Goal: Task Accomplishment & Management: Complete application form

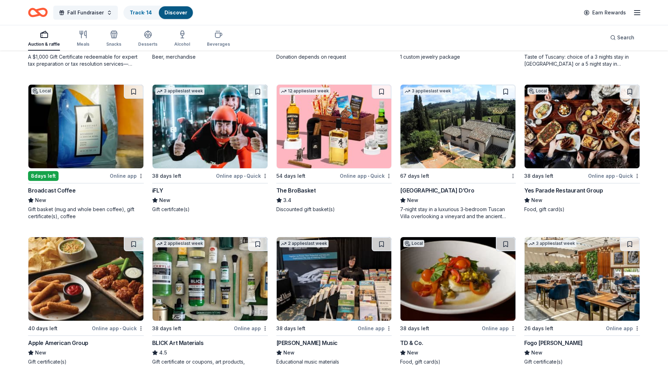
scroll to position [1306, 0]
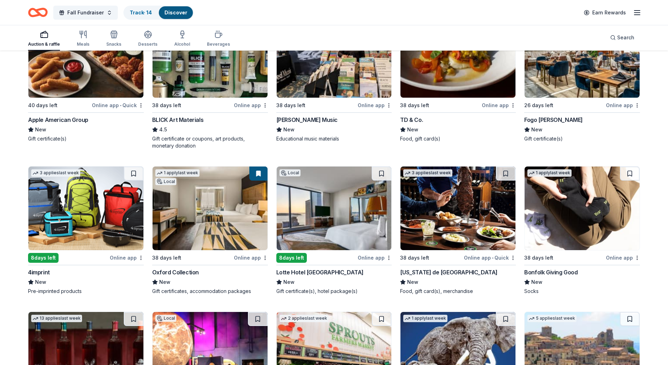
scroll to position [1481, 0]
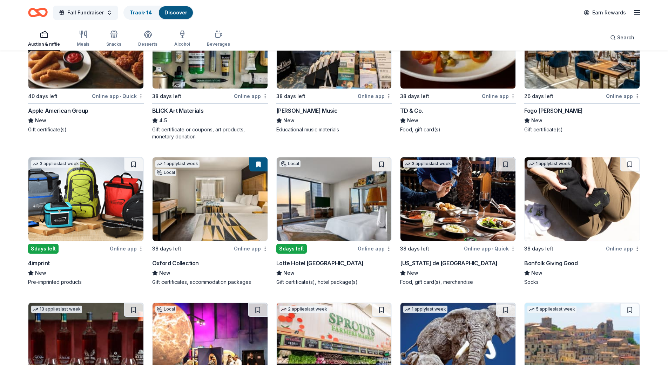
click at [579, 207] on img at bounding box center [582, 199] width 115 height 84
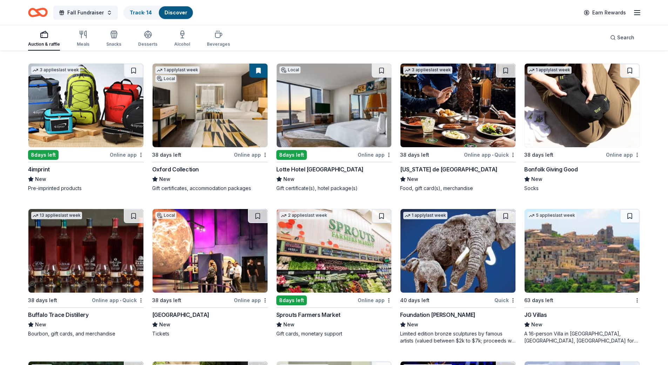
scroll to position [1586, 0]
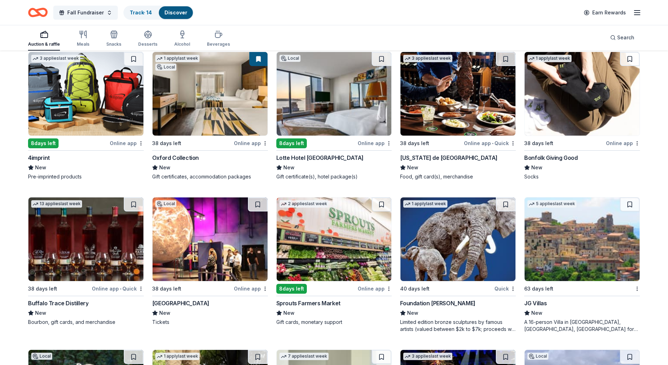
click at [234, 90] on img at bounding box center [210, 94] width 115 height 84
click at [321, 99] on img at bounding box center [334, 94] width 115 height 84
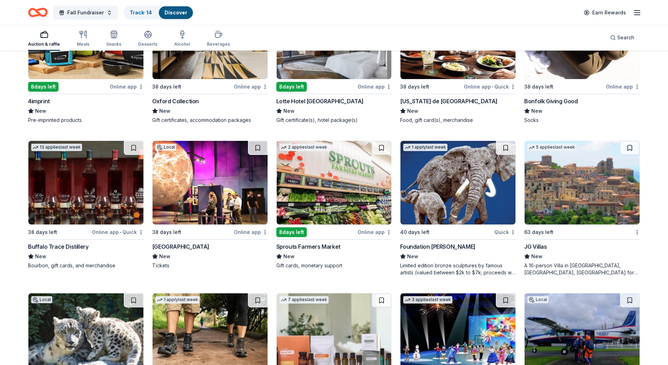
scroll to position [1692, 0]
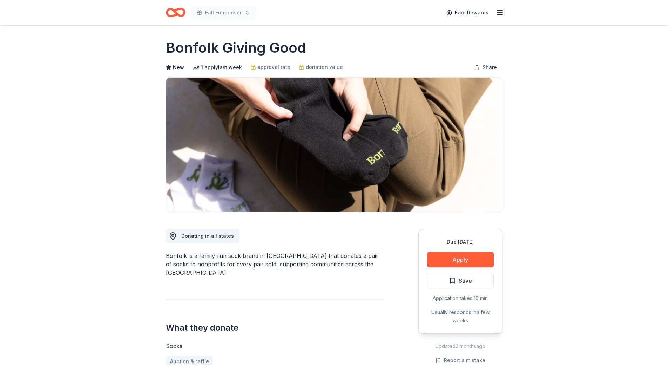
scroll to position [35, 0]
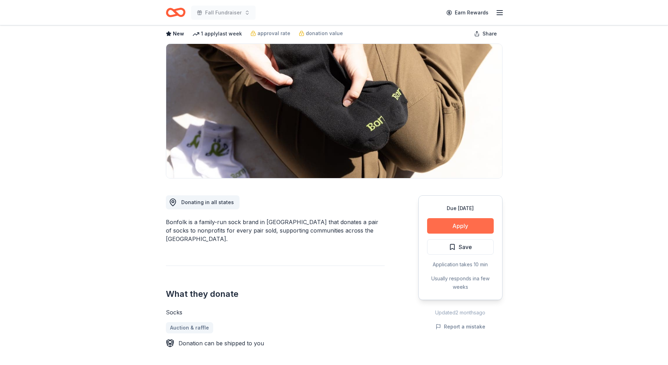
click at [477, 226] on button "Apply" at bounding box center [460, 225] width 67 height 15
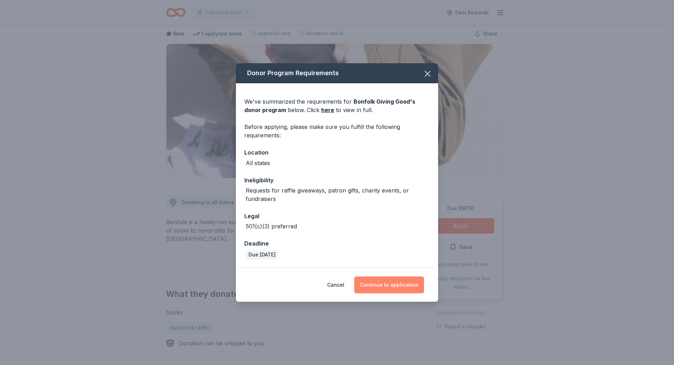
click at [386, 282] on button "Continue to application" at bounding box center [389, 284] width 70 height 17
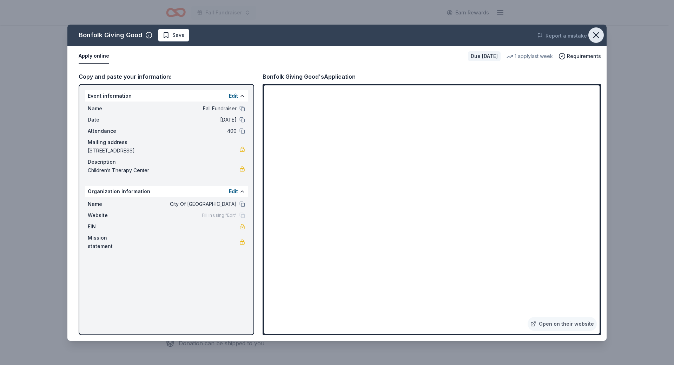
click at [594, 36] on icon "button" at bounding box center [595, 35] width 5 height 5
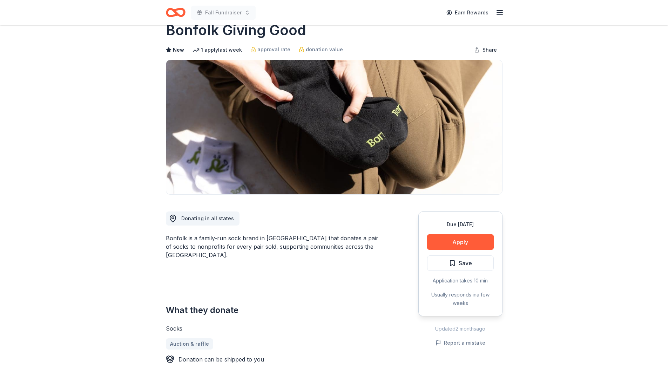
scroll to position [0, 0]
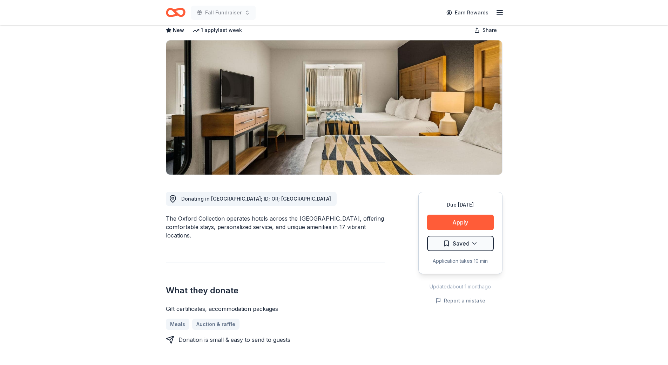
scroll to position [70, 0]
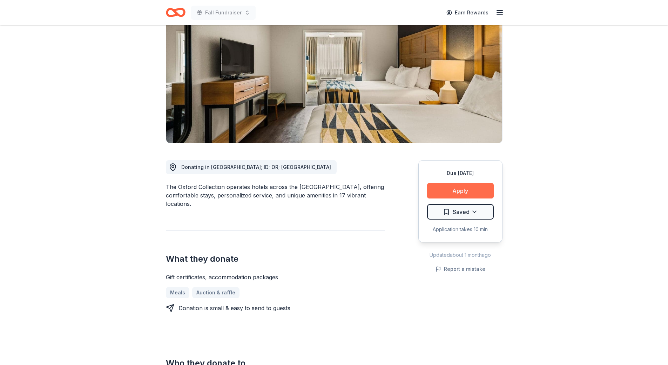
click at [458, 191] on button "Apply" at bounding box center [460, 190] width 67 height 15
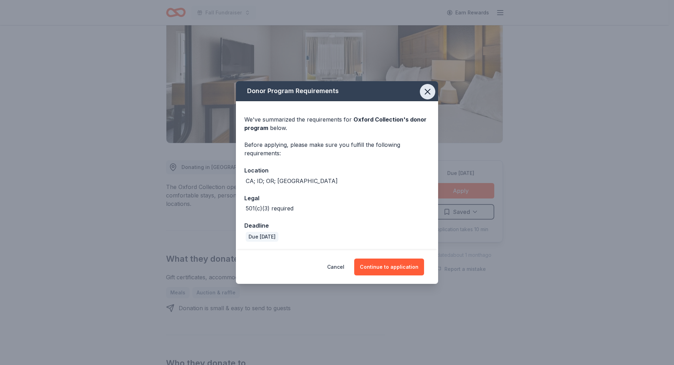
click at [429, 93] on icon "button" at bounding box center [427, 91] width 5 height 5
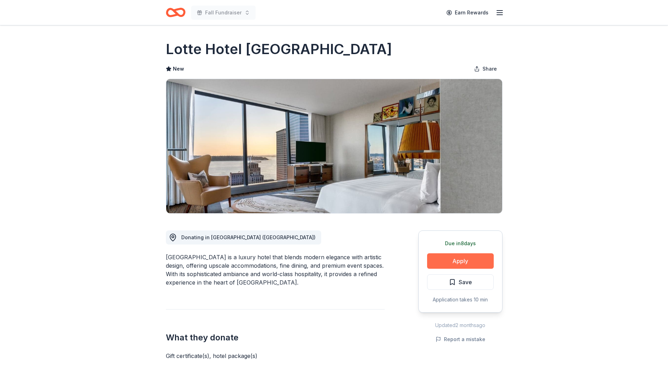
click at [444, 260] on button "Apply" at bounding box center [460, 260] width 67 height 15
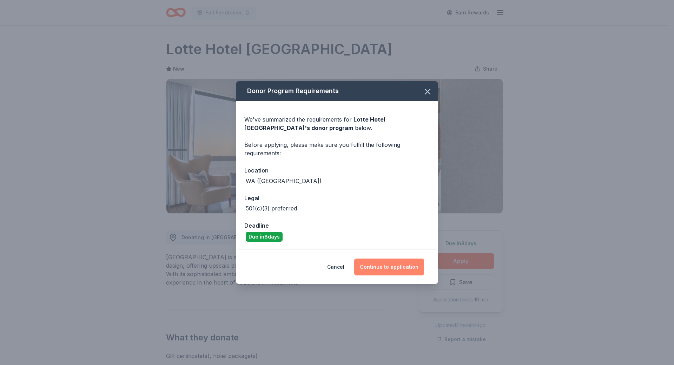
click at [397, 267] on button "Continue to application" at bounding box center [389, 266] width 70 height 17
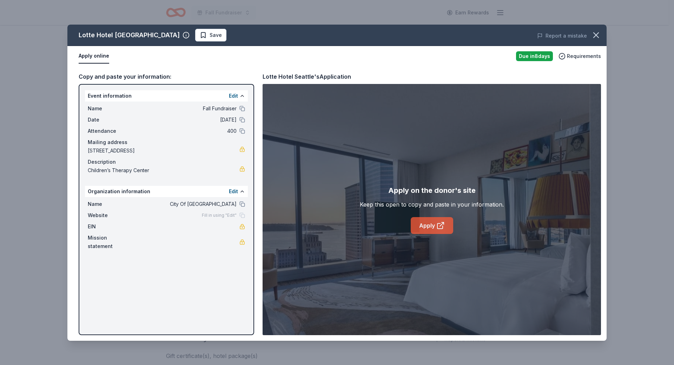
click at [435, 226] on link "Apply" at bounding box center [432, 225] width 42 height 17
click at [596, 39] on icon "button" at bounding box center [596, 35] width 10 height 10
